Goal: Task Accomplishment & Management: Manage account settings

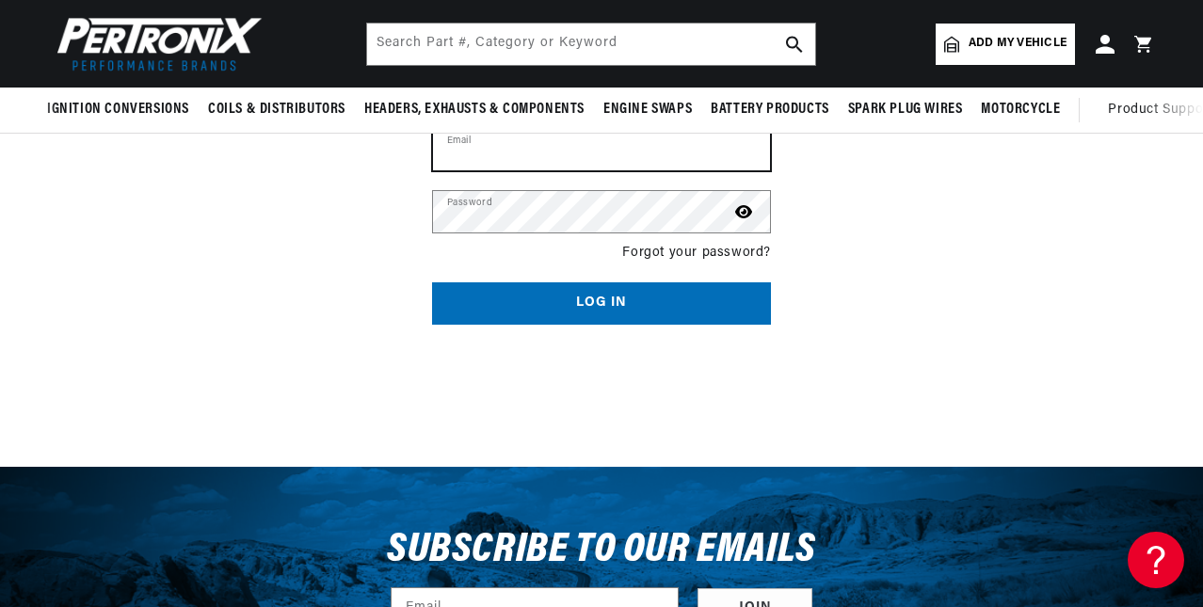
scroll to position [188, 0]
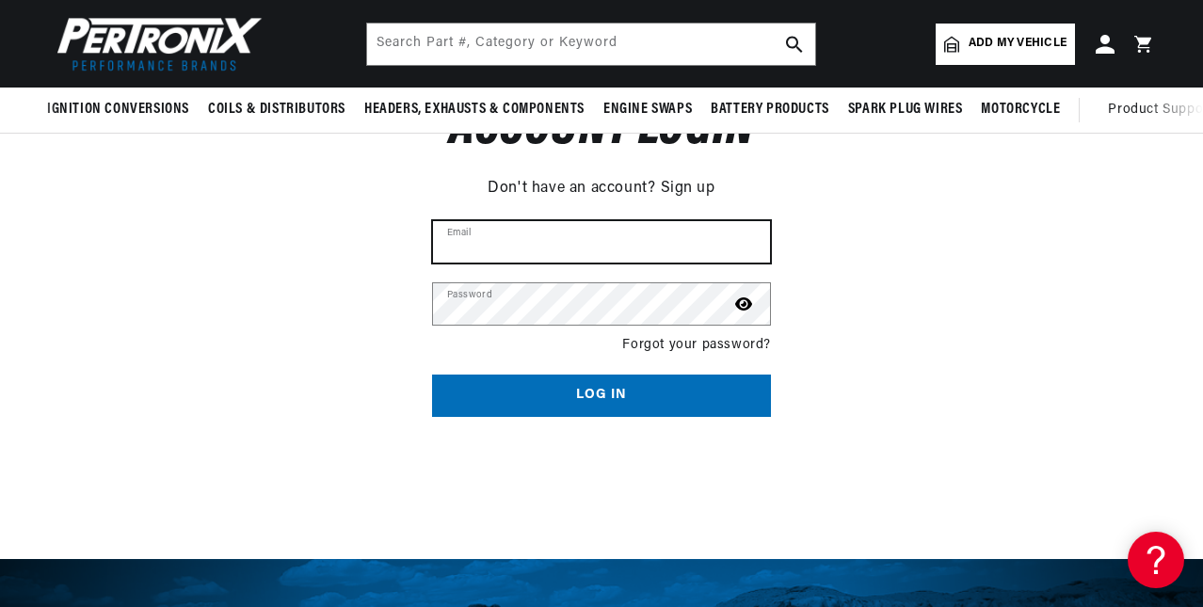
click at [548, 233] on input "Email" at bounding box center [601, 241] width 337 height 41
type input "[EMAIL_ADDRESS][DOMAIN_NAME]"
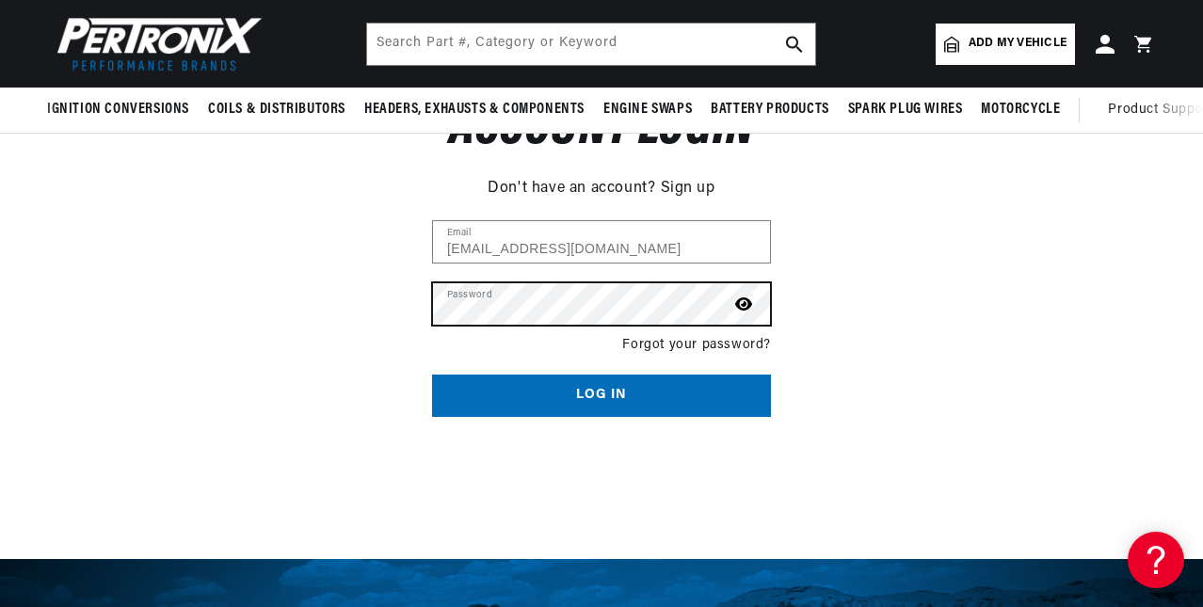
scroll to position [0, 0]
click at [432, 375] on button "Log in" at bounding box center [601, 396] width 339 height 42
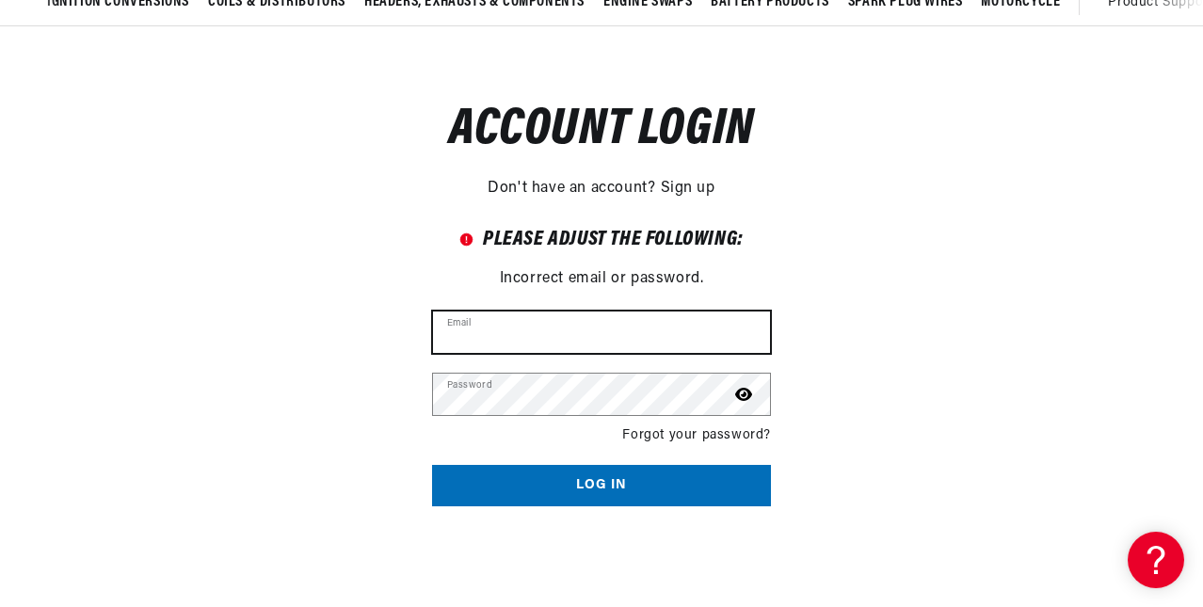
click at [630, 338] on input "Email" at bounding box center [601, 332] width 337 height 41
type input "[EMAIL_ADDRESS][DOMAIN_NAME]"
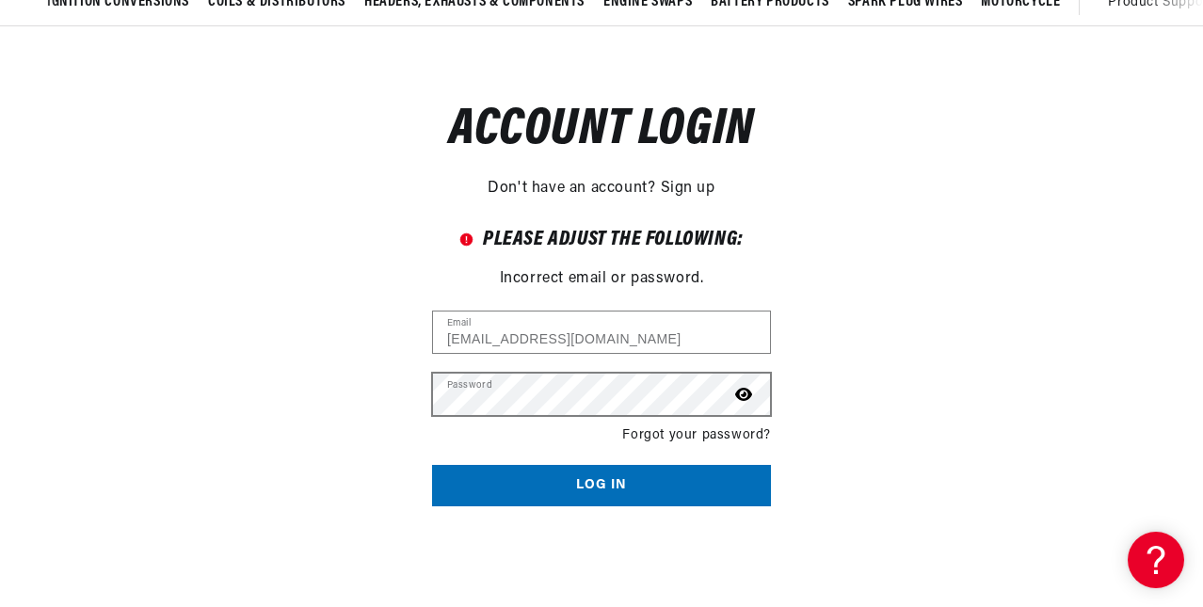
click at [743, 389] on icon at bounding box center [743, 394] width 17 height 15
click at [637, 480] on button "Log in" at bounding box center [601, 486] width 339 height 42
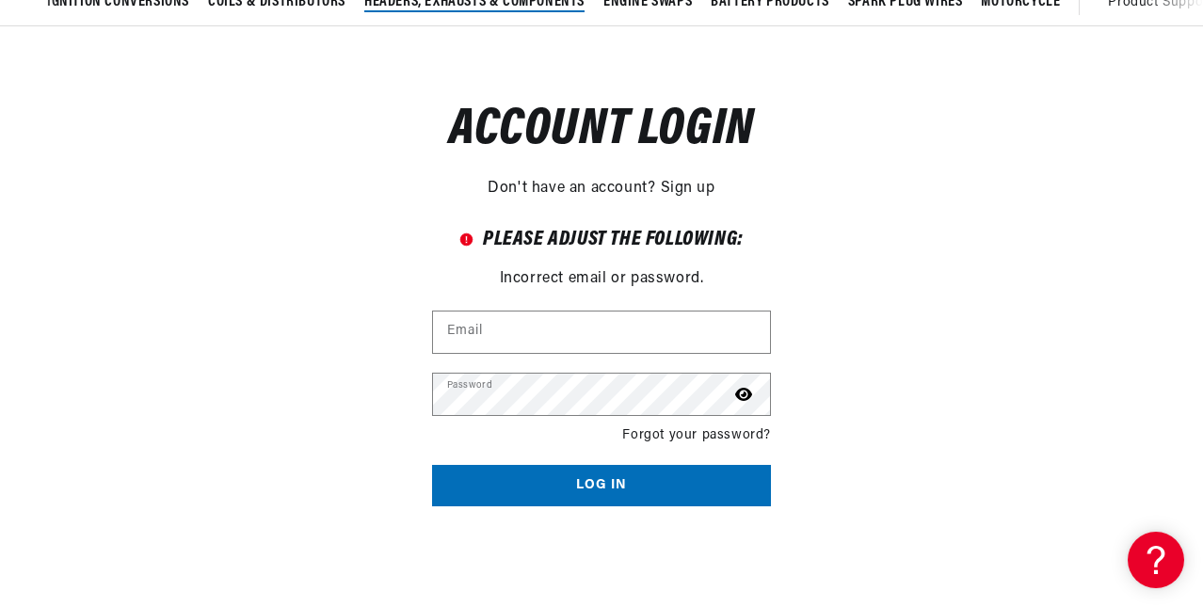
scroll to position [0, 1034]
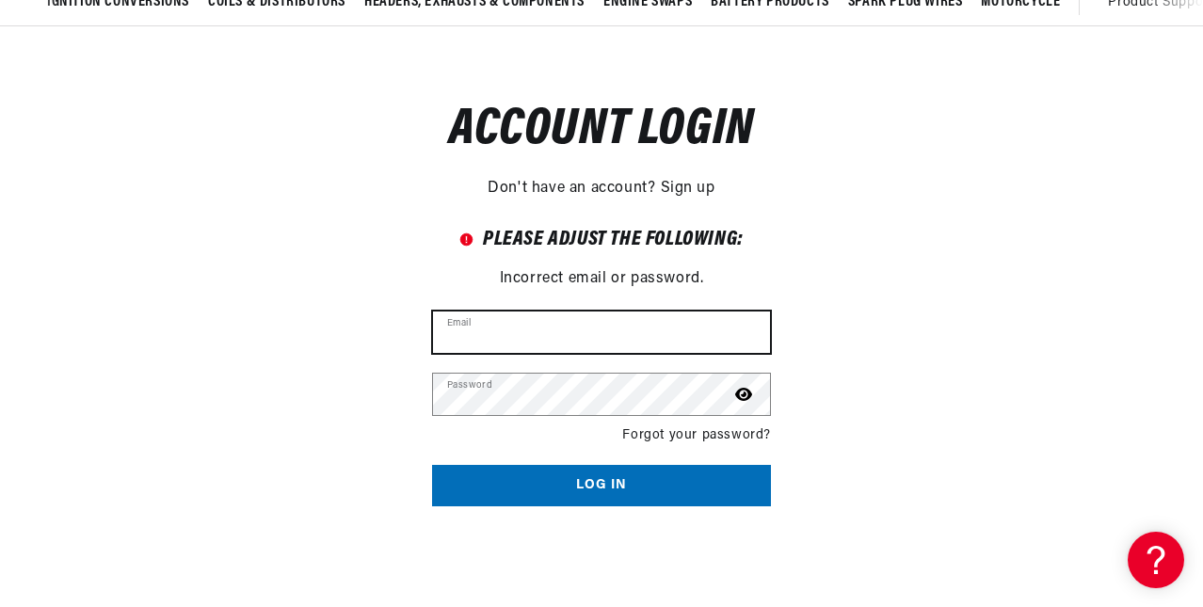
click at [540, 333] on input "Email" at bounding box center [601, 332] width 337 height 41
type input "imp22hp@gmail.com"
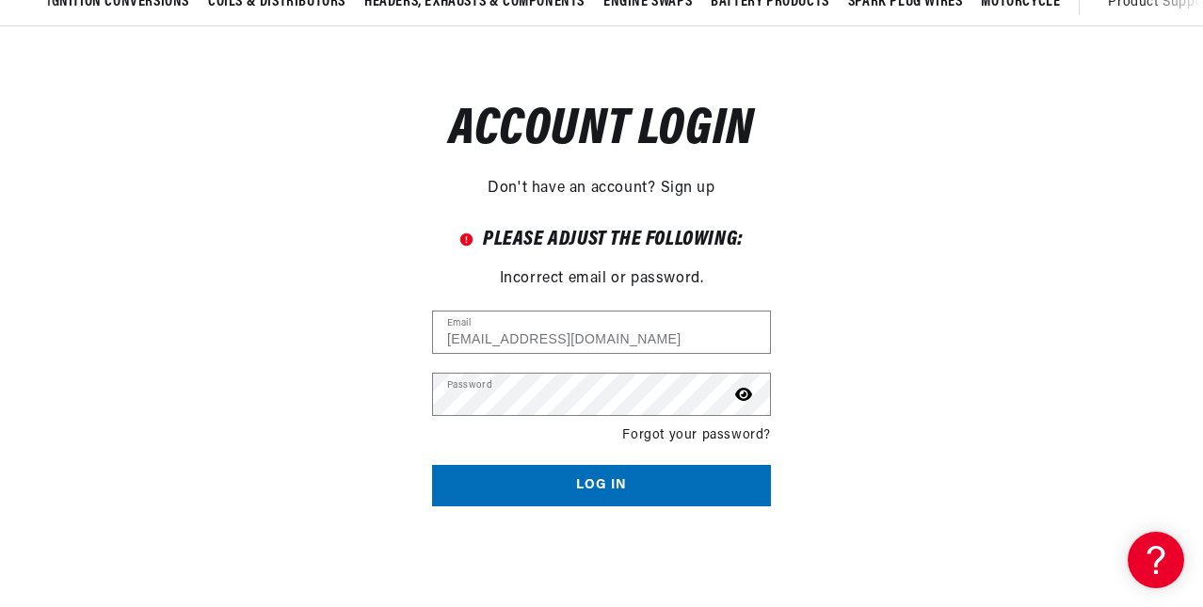
click at [695, 434] on link "Forgot your password?" at bounding box center [696, 435] width 149 height 21
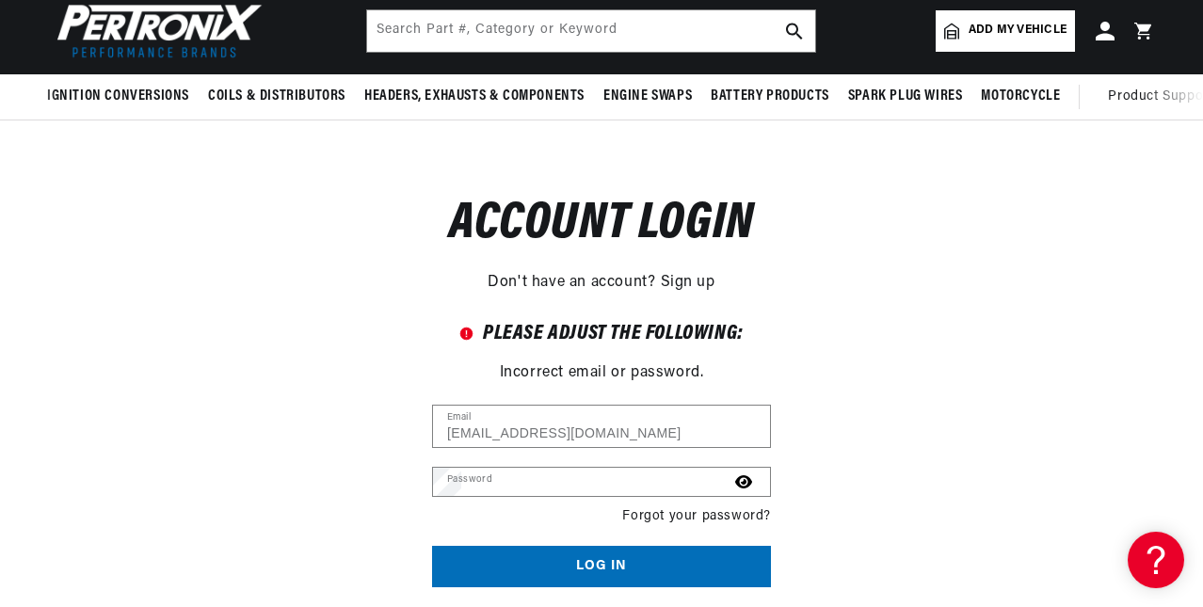
click at [0, 0] on input "Email" at bounding box center [0, 0] width 0 height 0
type input "imp22hp@gmail.com"
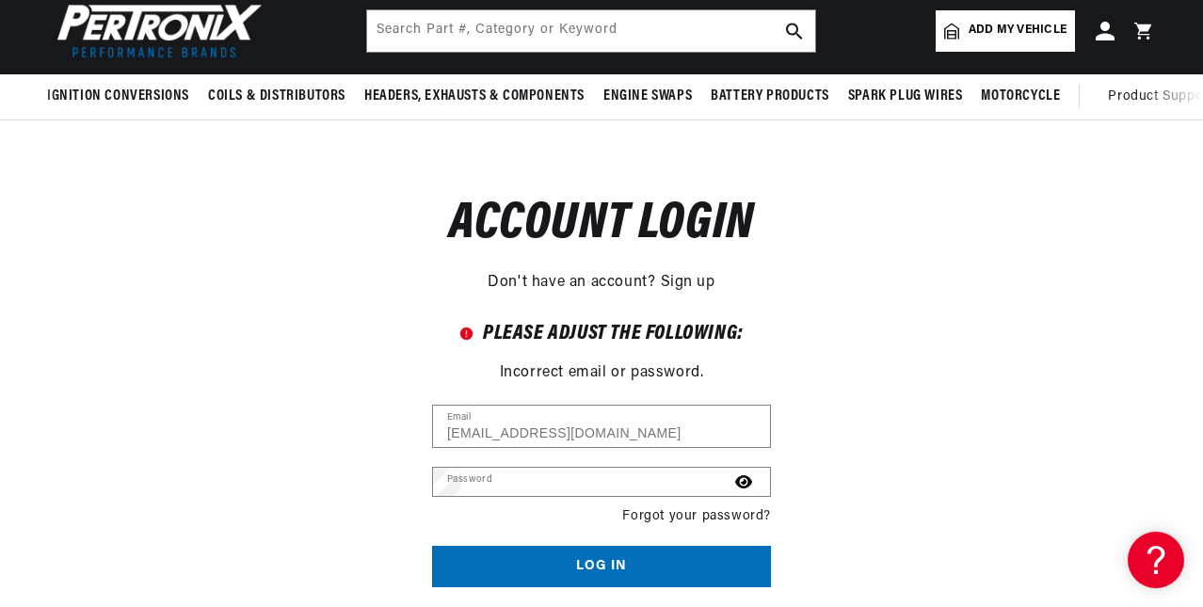
click at [0, 0] on button "Submit" at bounding box center [0, 0] width 0 height 0
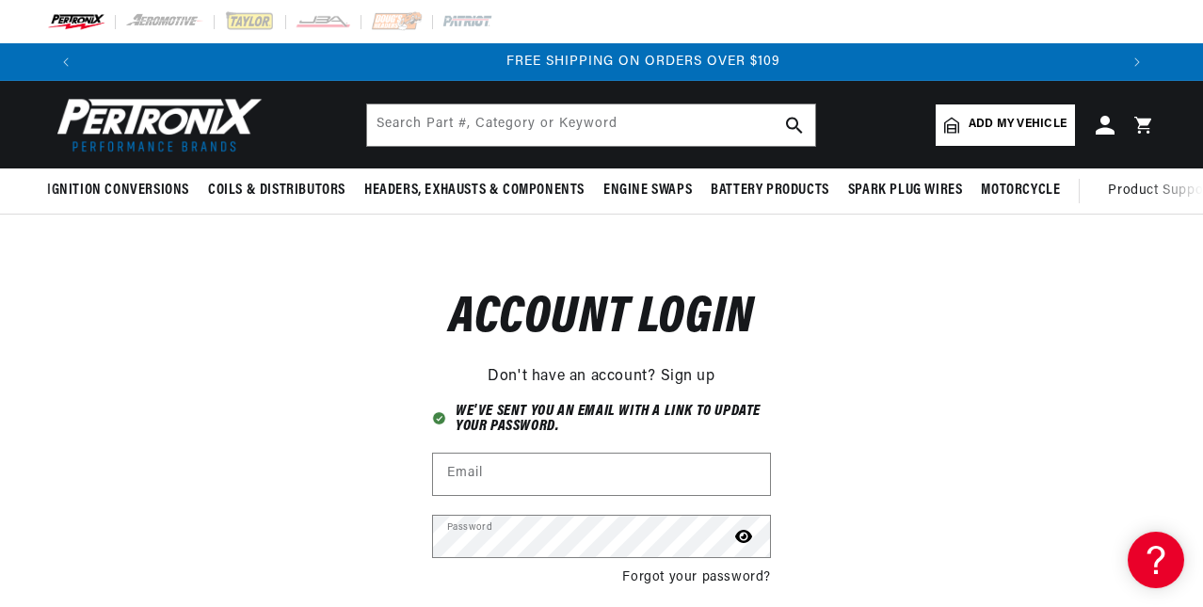
scroll to position [0, 2067]
click at [981, 118] on span "Add my vehicle" at bounding box center [1018, 125] width 98 height 18
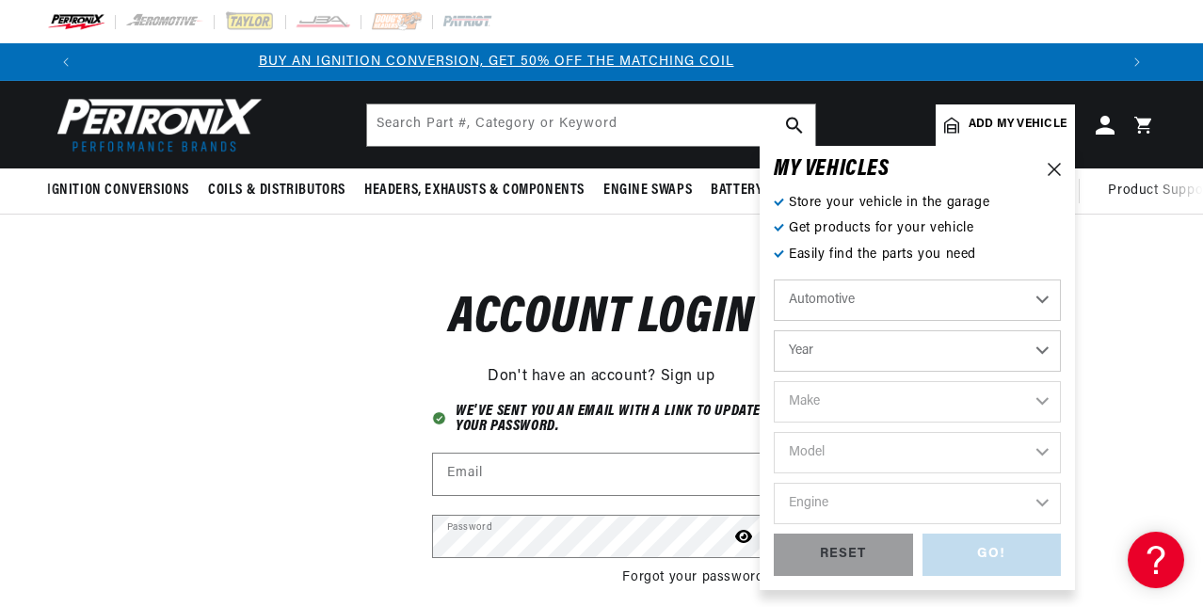
scroll to position [0, 0]
click at [889, 293] on select "Automotive Agricultural Industrial Marine Motorcycle" at bounding box center [917, 300] width 287 height 41
click at [888, 295] on select "Automotive Agricultural Industrial Marine Motorcycle" at bounding box center [917, 300] width 287 height 41
click at [854, 352] on select "Year 2022 2021 2020 2019 2018 2017 2016 2015 2014 2013 2012 2011 2010 2009 2008…" at bounding box center [917, 350] width 287 height 41
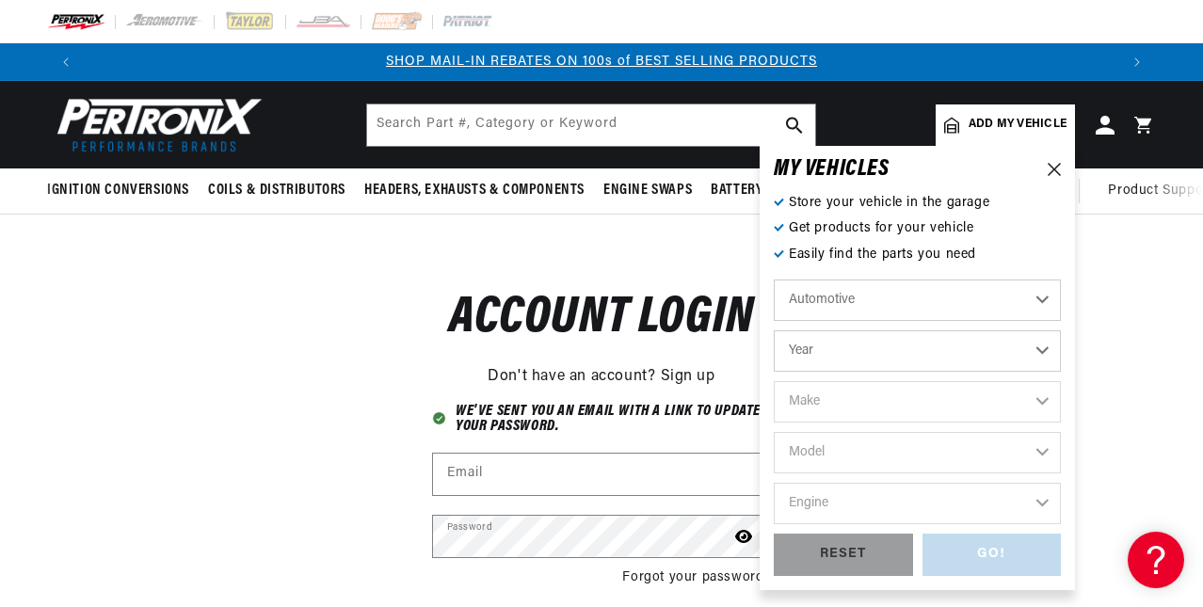
select select "1969"
click at [774, 330] on select "Year 2022 2021 2020 2019 2018 2017 2016 2015 2014 2013 2012 2011 2010 2009 2008…" at bounding box center [917, 350] width 287 height 41
select select "1969"
click at [826, 400] on select "Make Alfa Romeo American Motors Aston Martin Austin Austin Healey Avanti BMW Bu…" at bounding box center [917, 401] width 287 height 41
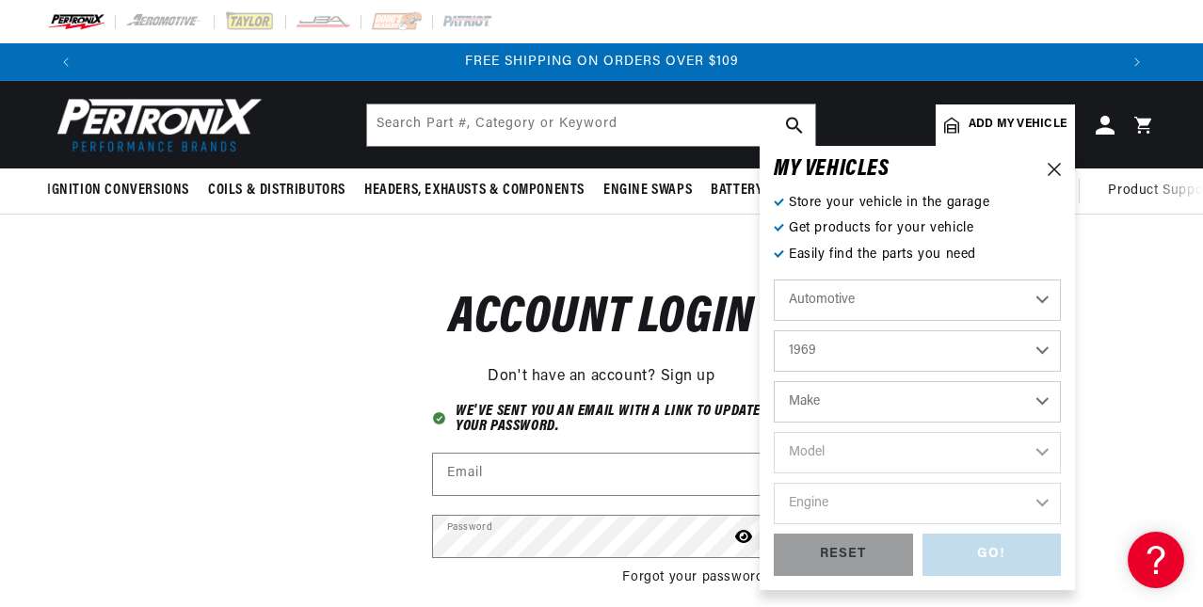
select select "Ford"
click at [774, 381] on select "Make Alfa Romeo American Motors Aston Martin Austin Austin Healey Avanti BMW Bu…" at bounding box center [917, 401] width 287 height 41
select select "Ford"
click at [850, 439] on select "Model Bronco Country Sedan Country Squire Custom Custom 500 E-100 Econoline E-2…" at bounding box center [917, 452] width 287 height 41
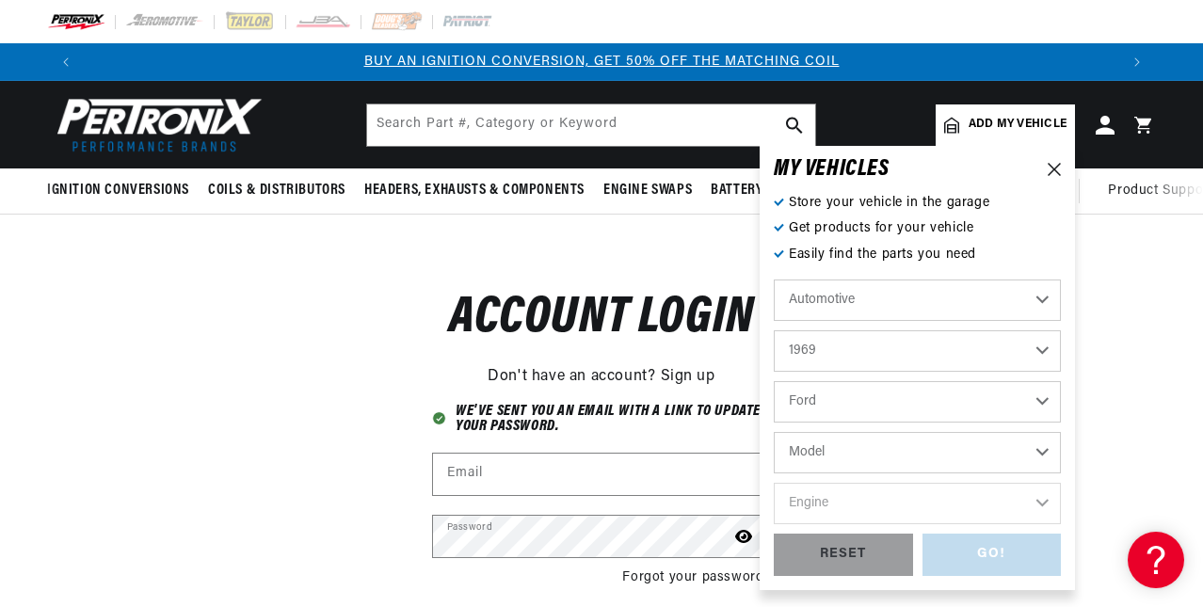
select select "Mustang"
click at [774, 432] on select "Model Bronco Country Sedan Country Squire Custom Custom 500 E-100 Econoline E-2…" at bounding box center [917, 452] width 287 height 41
select select "Mustang"
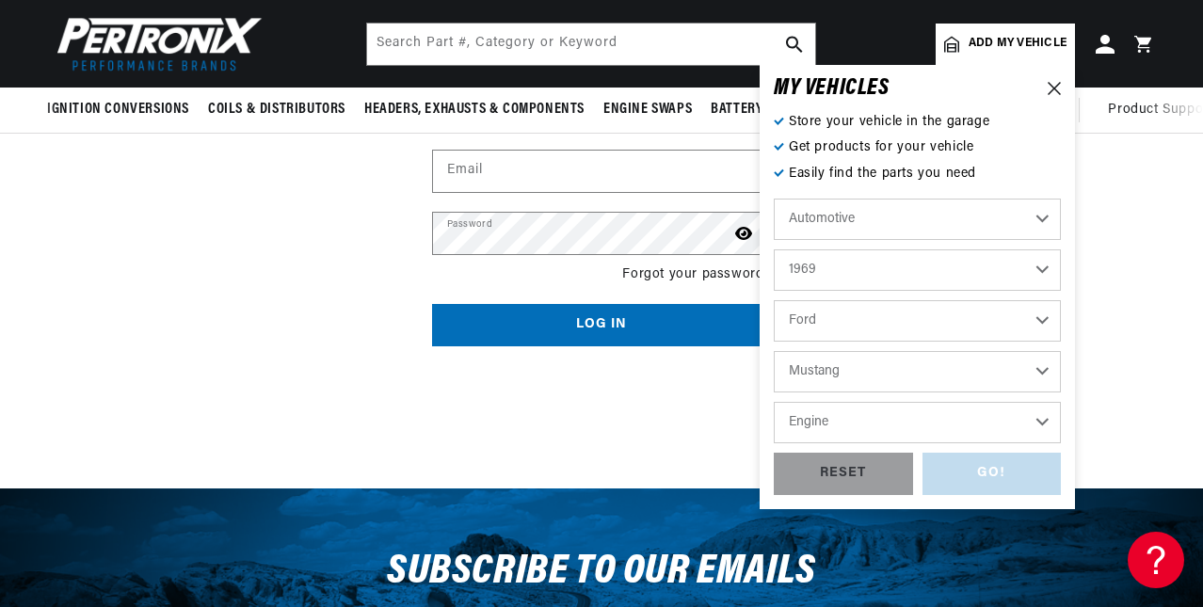
scroll to position [282, 0]
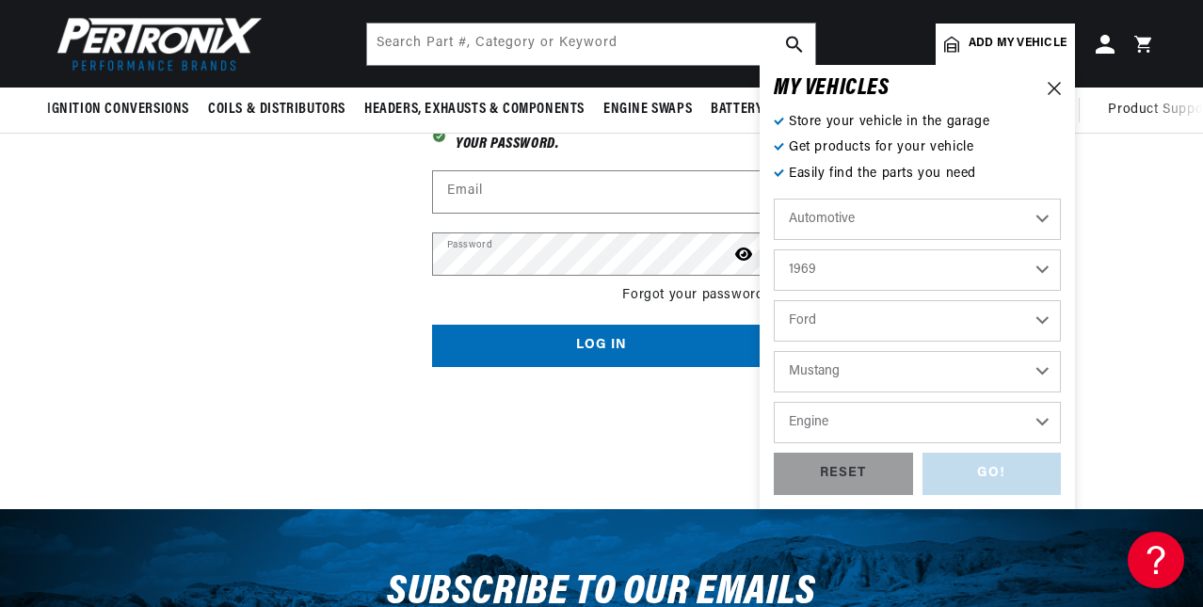
click at [826, 422] on select "Engine 4.3L 200cid / 3.3L 250cid / 4.1L 289cid / 4.7L 302cid / 5.0L 351cid / 5.…" at bounding box center [917, 422] width 287 height 41
select select "390cid-6.4L"
click at [774, 402] on select "Engine 4.3L 200cid / 3.3L 250cid / 4.1L 289cid / 4.7L 302cid / 5.0L 351cid / 5.…" at bounding box center [917, 422] width 287 height 41
select select "390cid-6.4L"
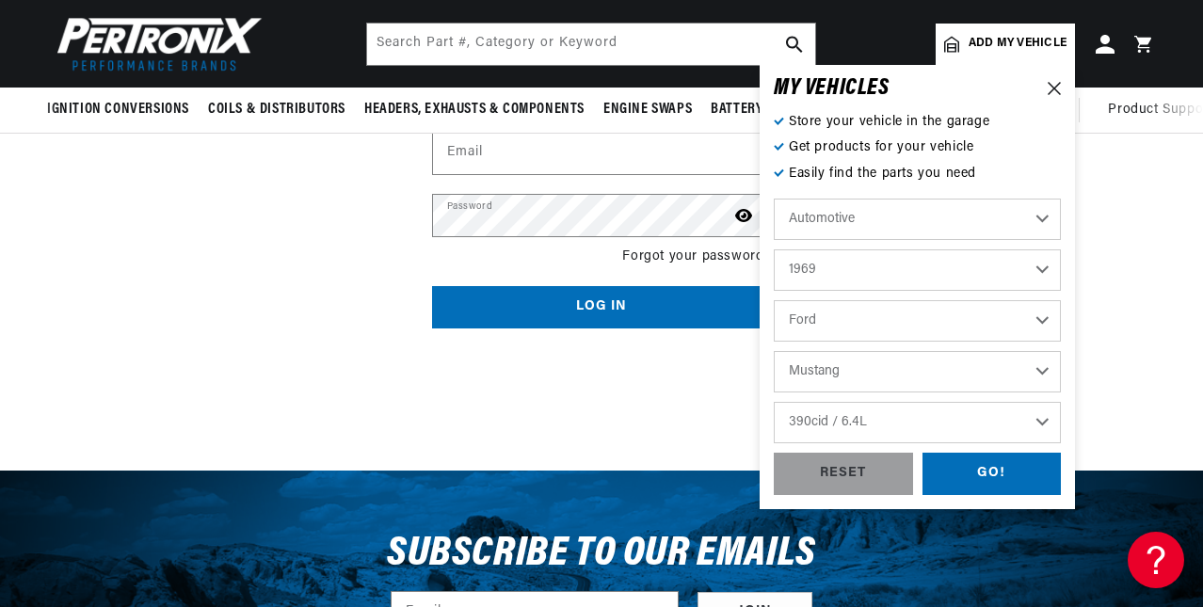
scroll to position [377, 0]
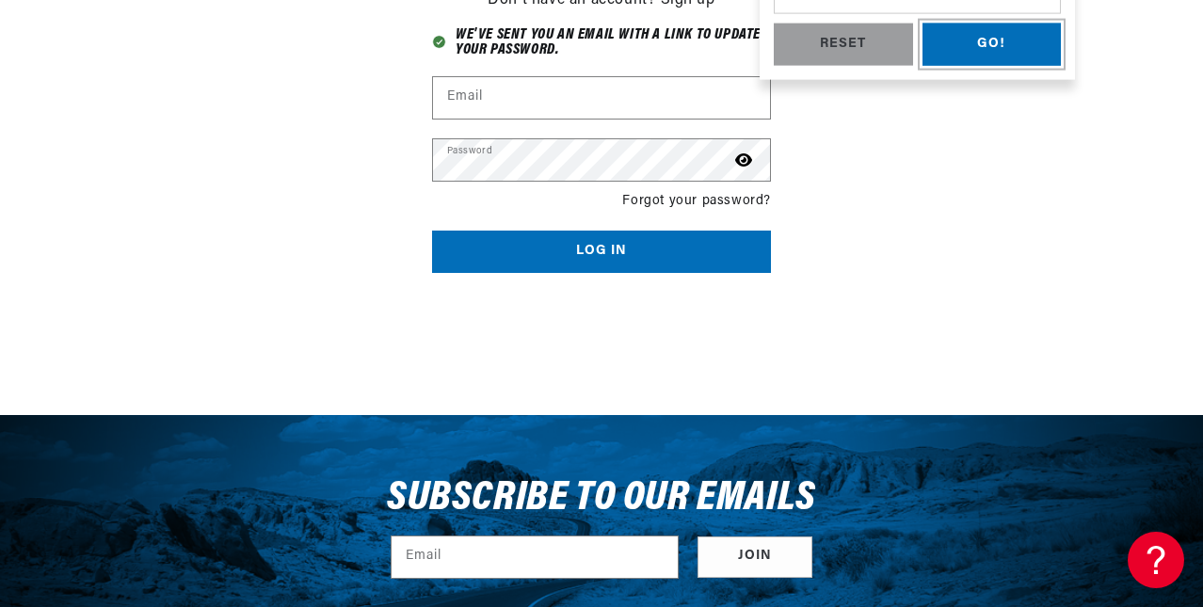
click at [994, 40] on div "GO!" at bounding box center [992, 45] width 139 height 42
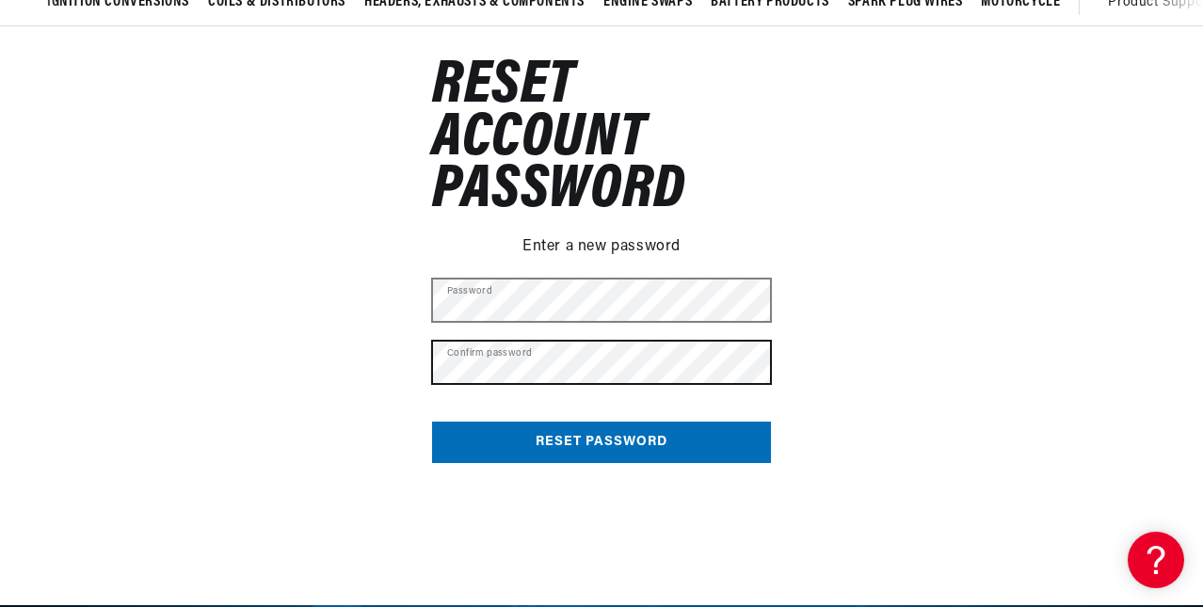
scroll to position [0, 2067]
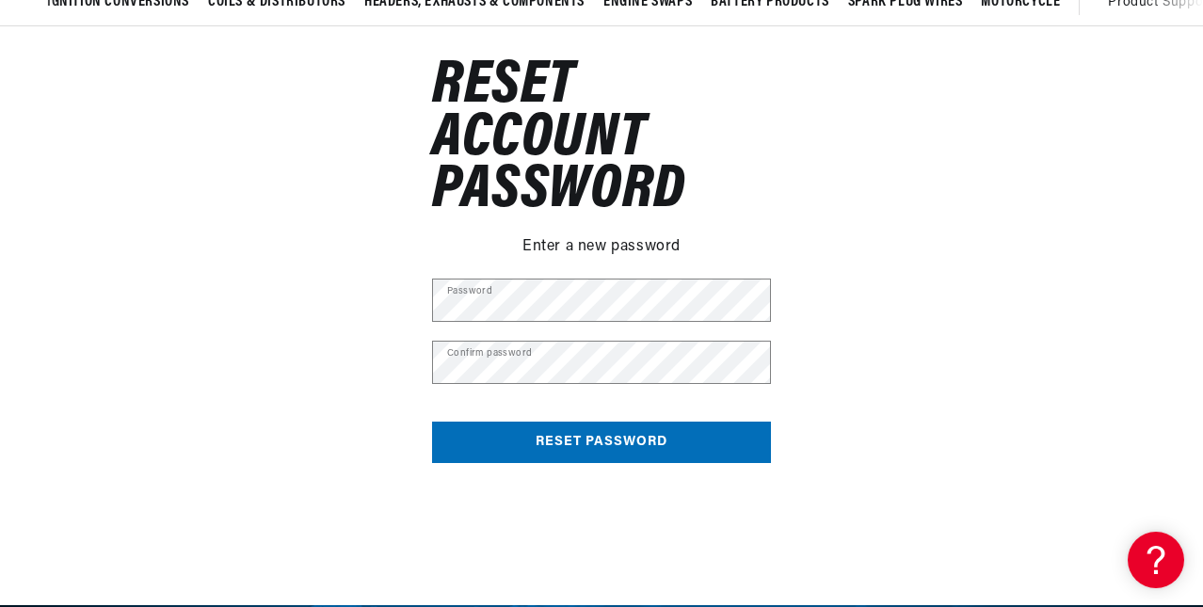
click at [594, 438] on button "Reset password" at bounding box center [601, 443] width 339 height 42
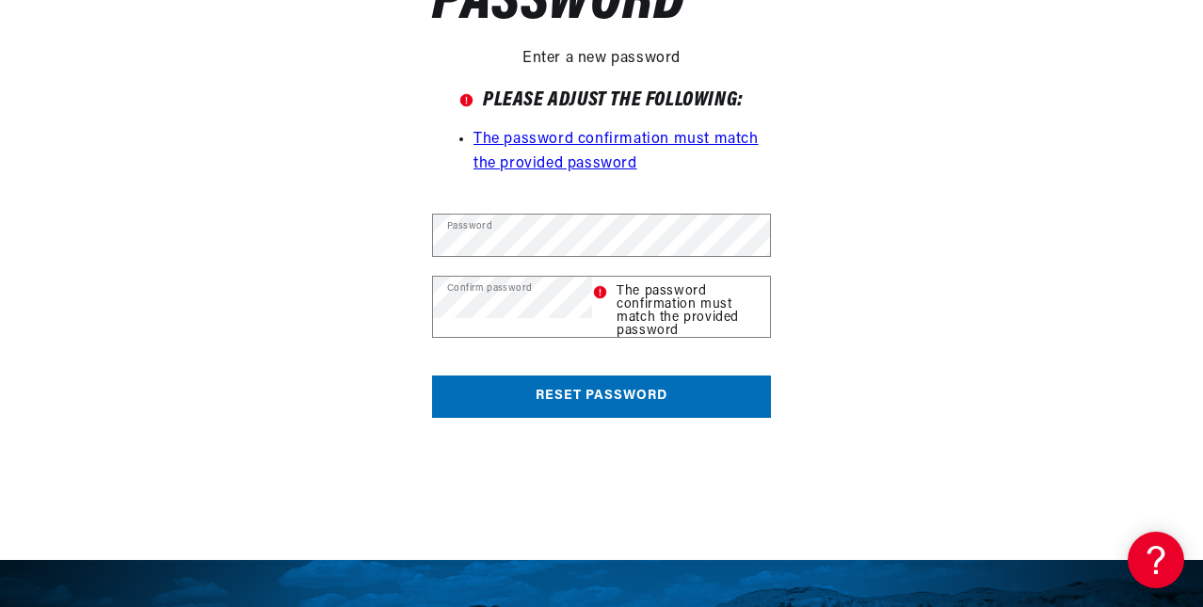
click at [586, 388] on button "Reset password" at bounding box center [601, 397] width 339 height 42
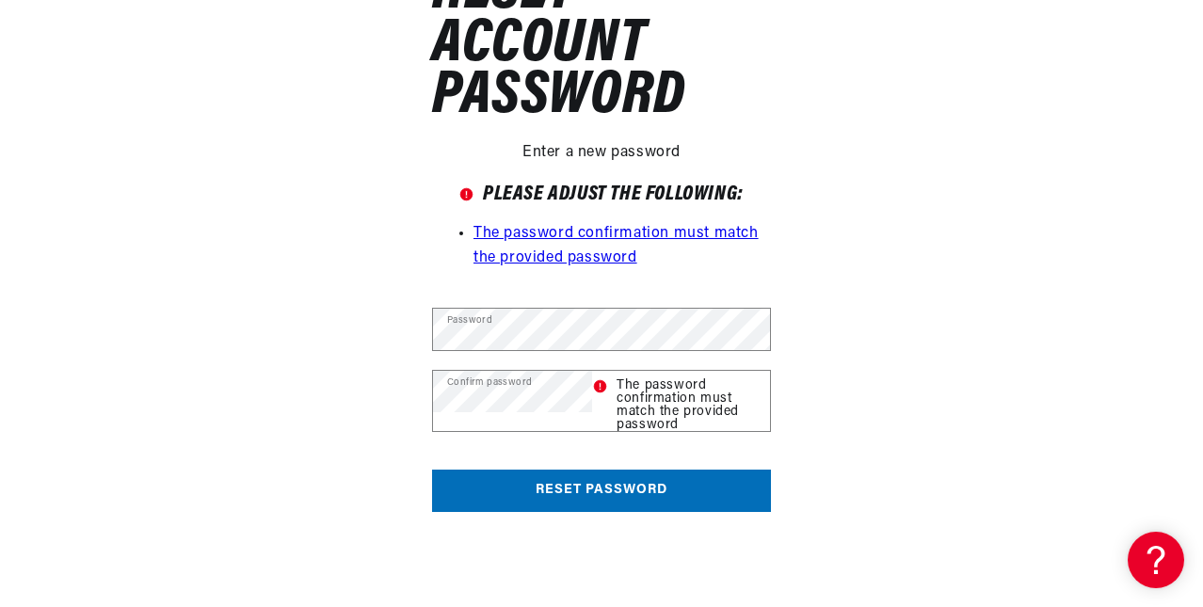
scroll to position [0, 1034]
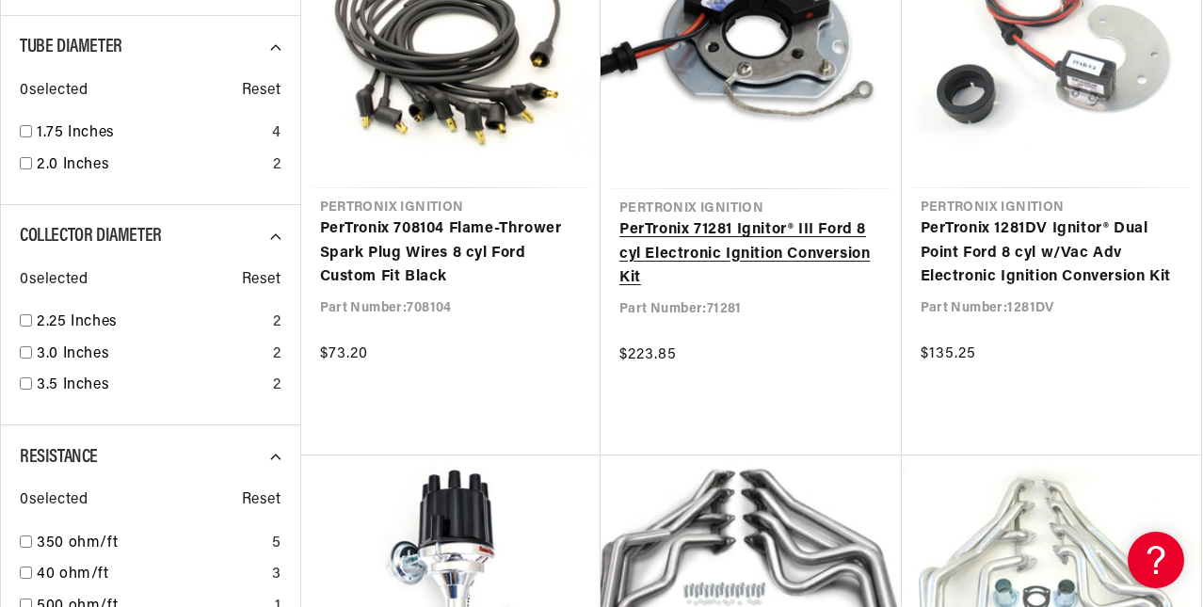
scroll to position [0, 2067]
